Goal: Obtain resource: Obtain resource

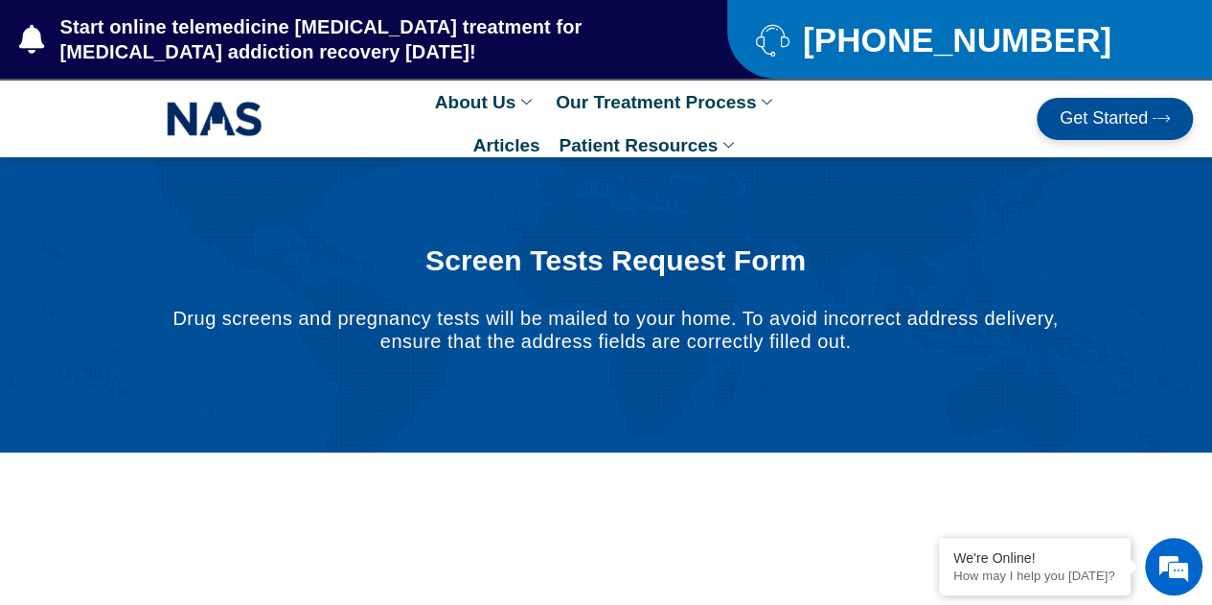
click at [1064, 103] on link "Get Started" at bounding box center [1115, 119] width 156 height 42
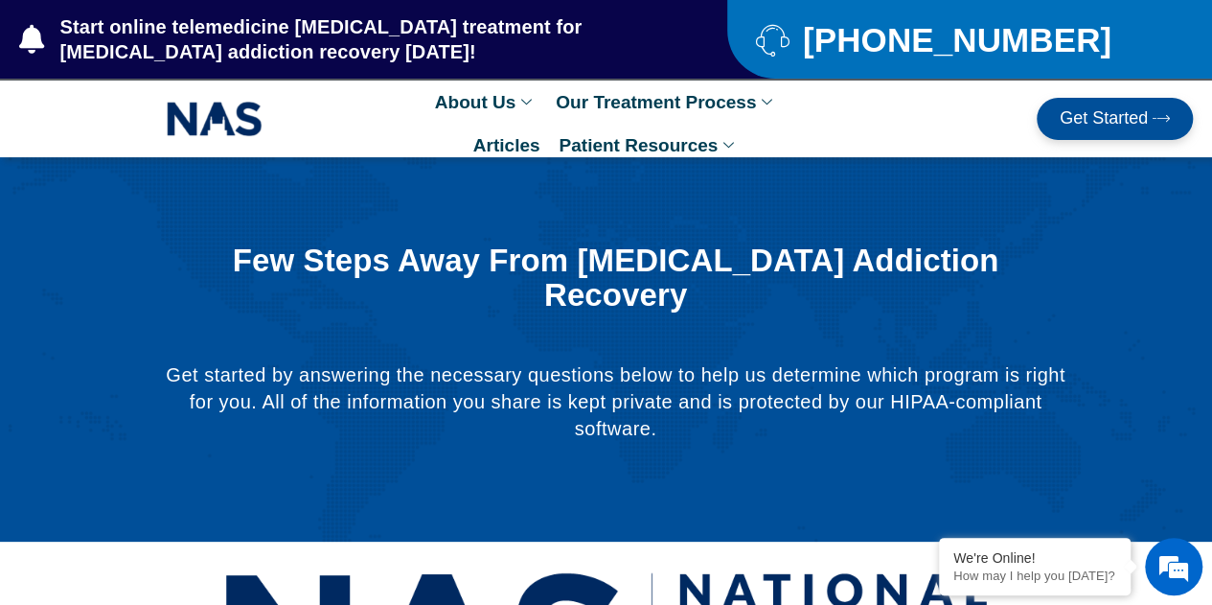
click at [1106, 120] on span "Get Started" at bounding box center [1104, 118] width 88 height 19
